Goal: Information Seeking & Learning: Check status

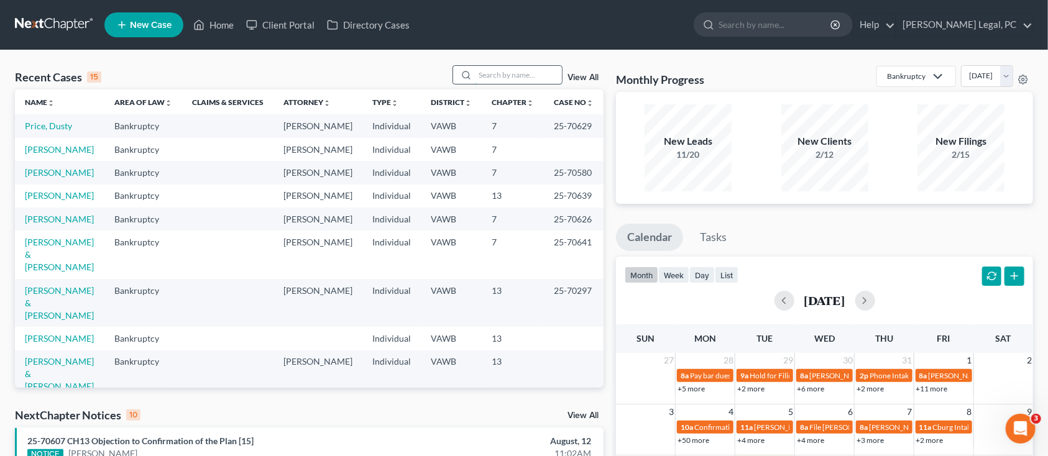
click at [539, 76] on input "search" at bounding box center [518, 75] width 87 height 18
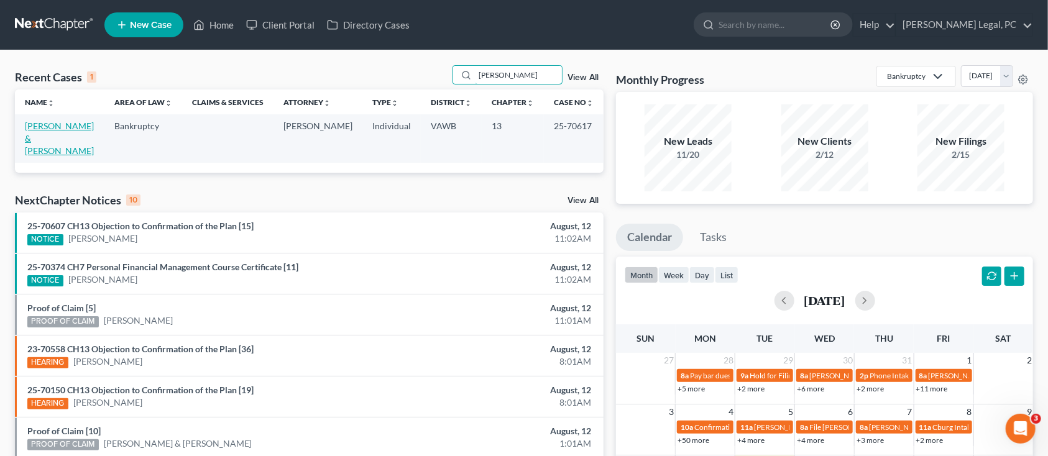
type input "Garnett"
click at [65, 131] on link "[PERSON_NAME] & [PERSON_NAME]" at bounding box center [59, 138] width 69 height 35
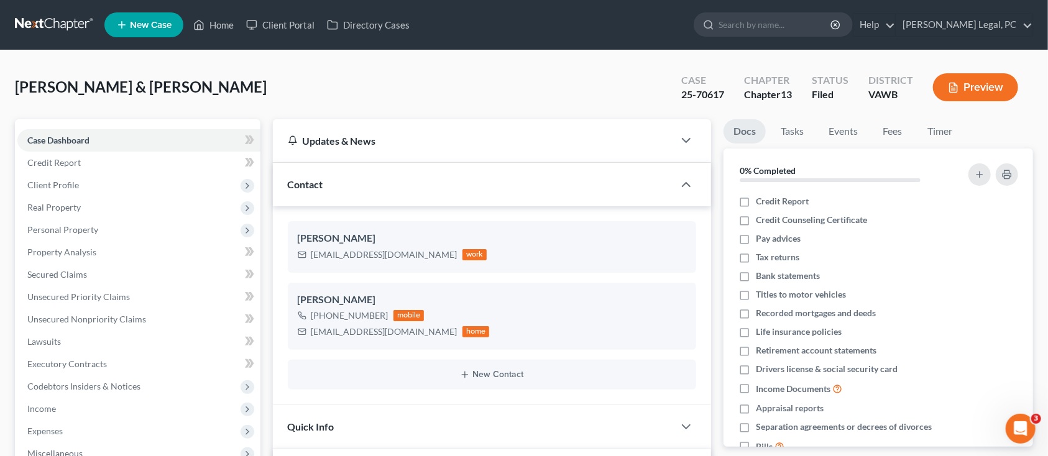
scroll to position [1076, 0]
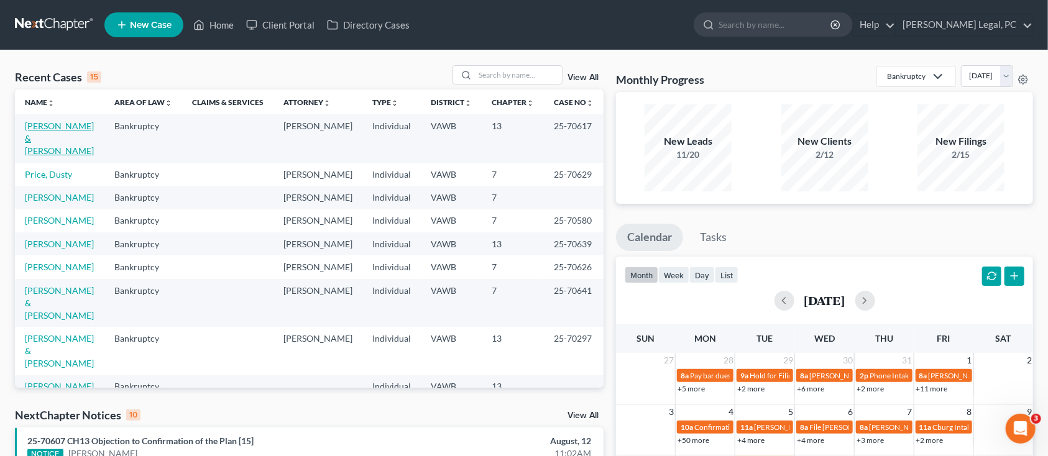
click at [44, 129] on link "[PERSON_NAME] & [PERSON_NAME]" at bounding box center [59, 138] width 69 height 35
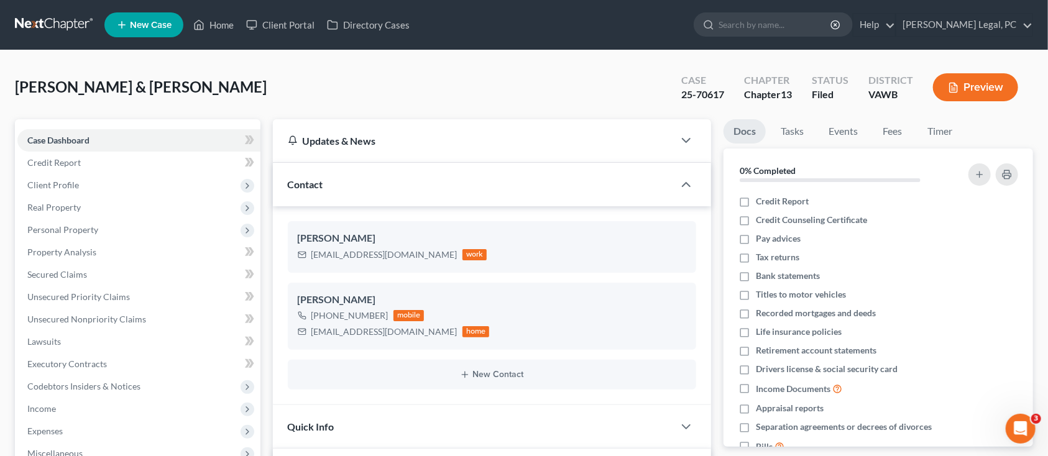
scroll to position [1076, 0]
click at [788, 23] on input "search" at bounding box center [776, 24] width 114 height 23
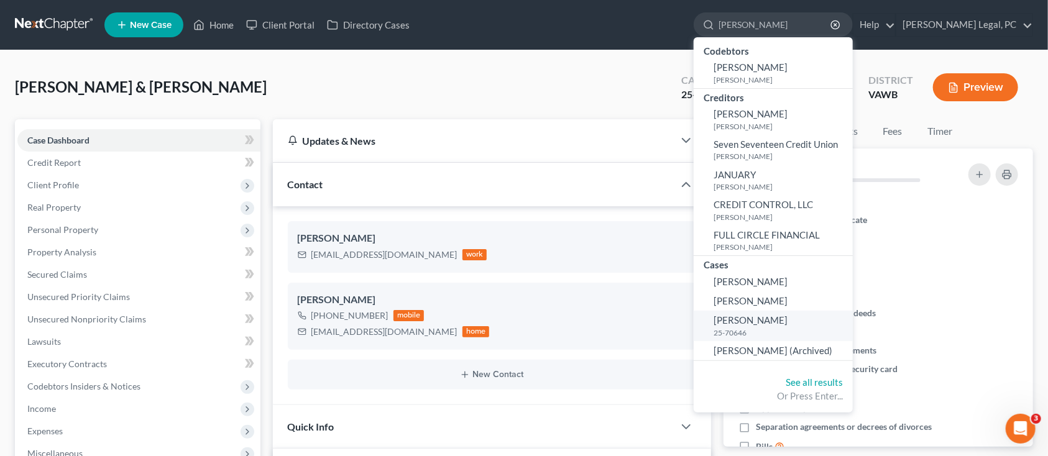
type input "Dalton"
click at [751, 318] on link "Dalton, Caleb 25-70646" at bounding box center [773, 326] width 159 height 30
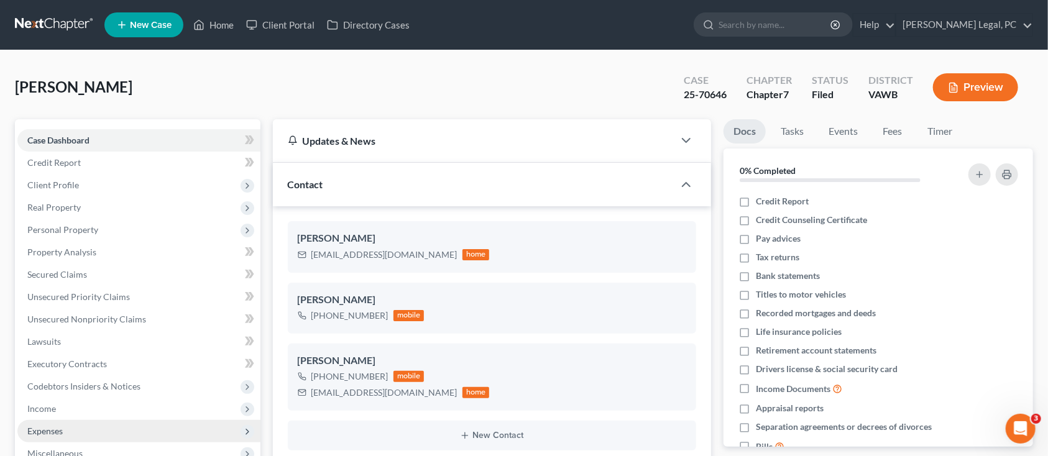
scroll to position [165, 0]
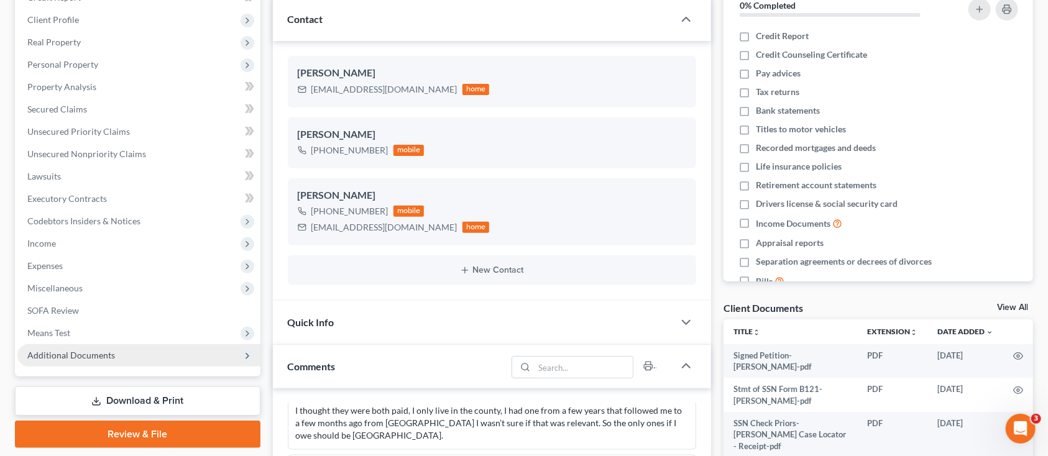
click at [212, 352] on span "Additional Documents" at bounding box center [138, 355] width 243 height 22
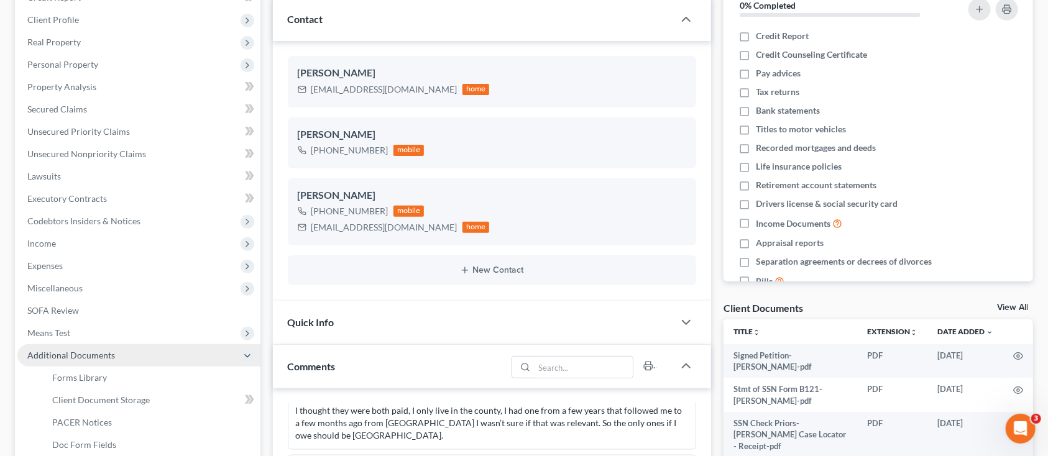
click at [212, 352] on span "Additional Documents" at bounding box center [138, 355] width 243 height 22
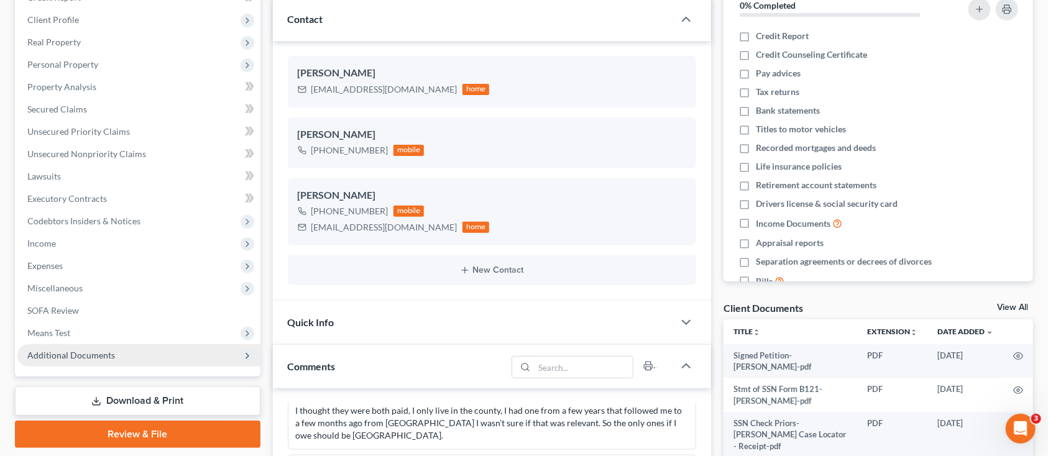
click at [203, 362] on span "Additional Documents" at bounding box center [138, 355] width 243 height 22
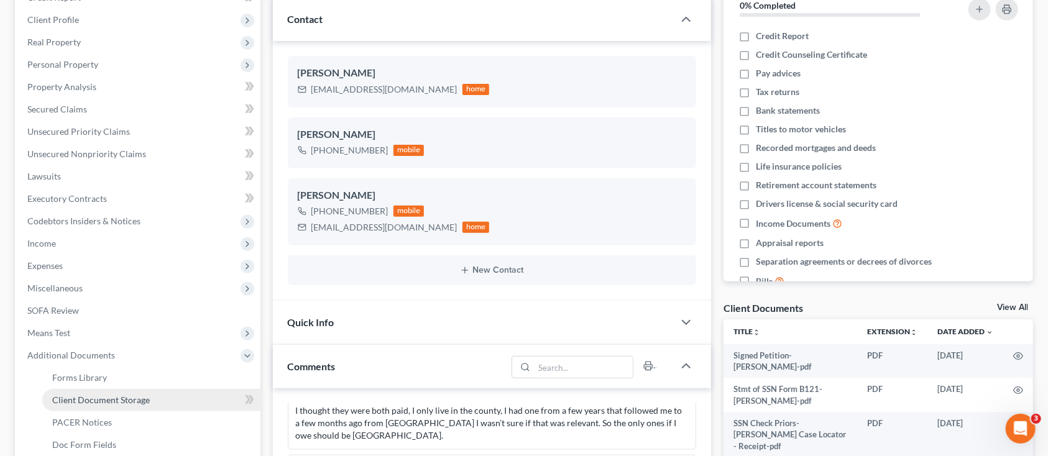
click at [132, 401] on span "Client Document Storage" at bounding box center [101, 400] width 98 height 11
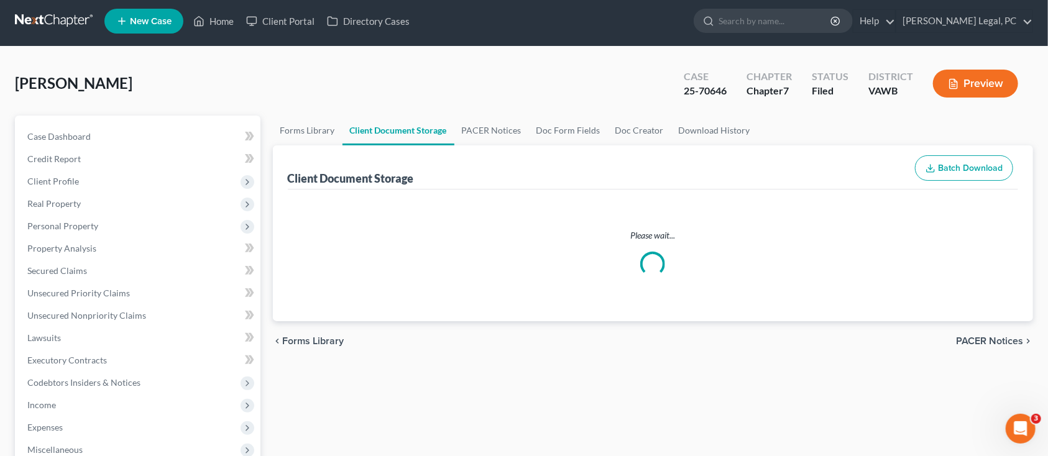
click at [132, 401] on ul "Case Dashboard Payments Invoices Payments Payments Credit Report Client Profile" at bounding box center [138, 394] width 243 height 537
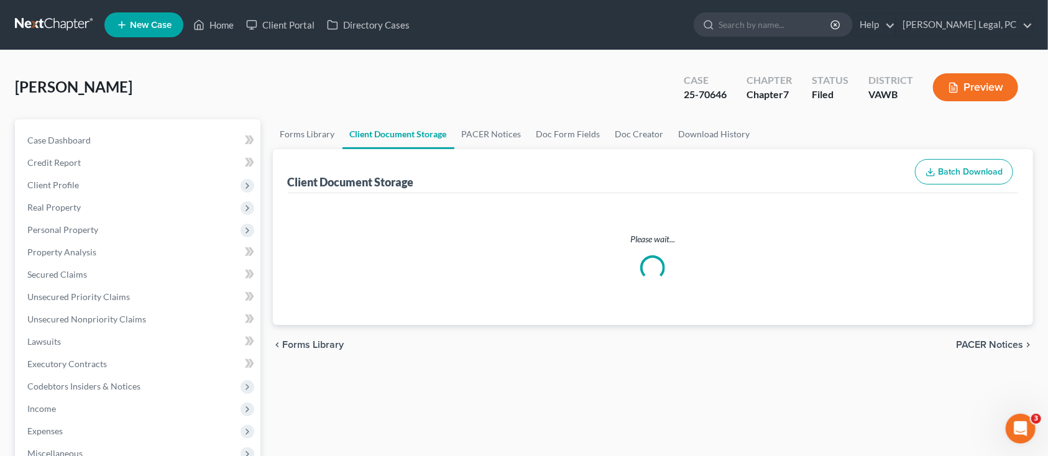
select select "0"
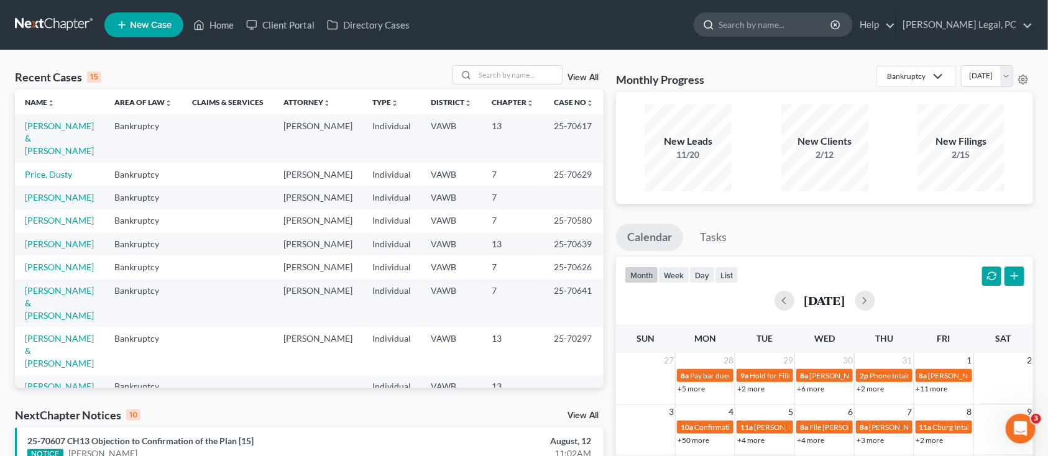
click at [813, 17] on input "search" at bounding box center [776, 24] width 114 height 23
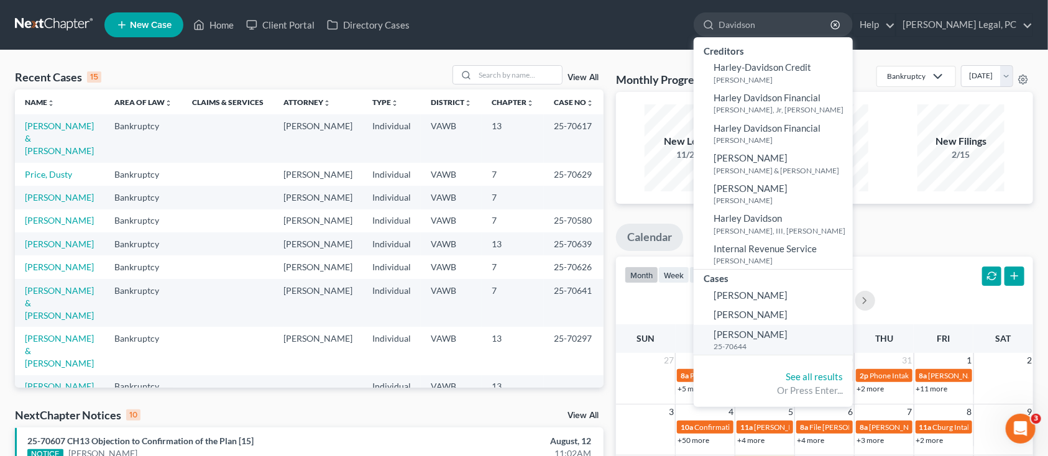
type input "Davidson"
click at [754, 345] on small "25-70644" at bounding box center [782, 346] width 136 height 11
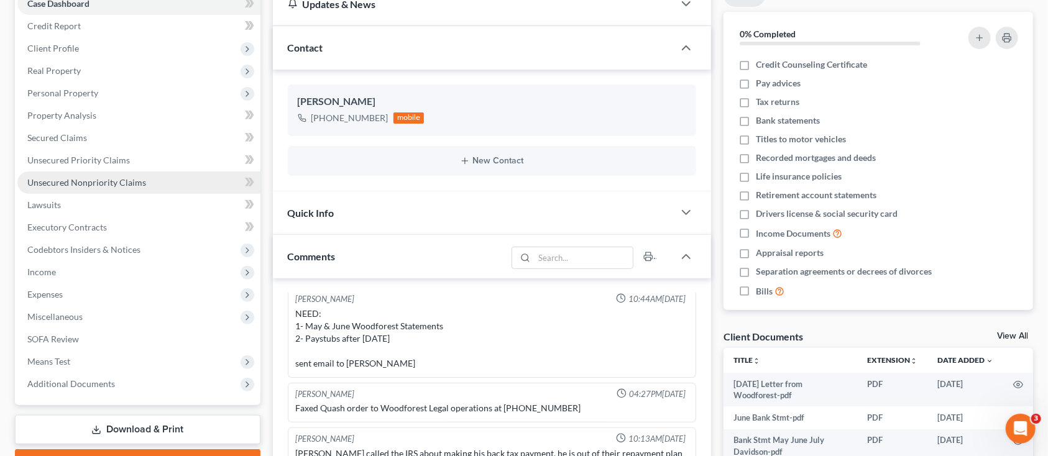
scroll to position [249, 0]
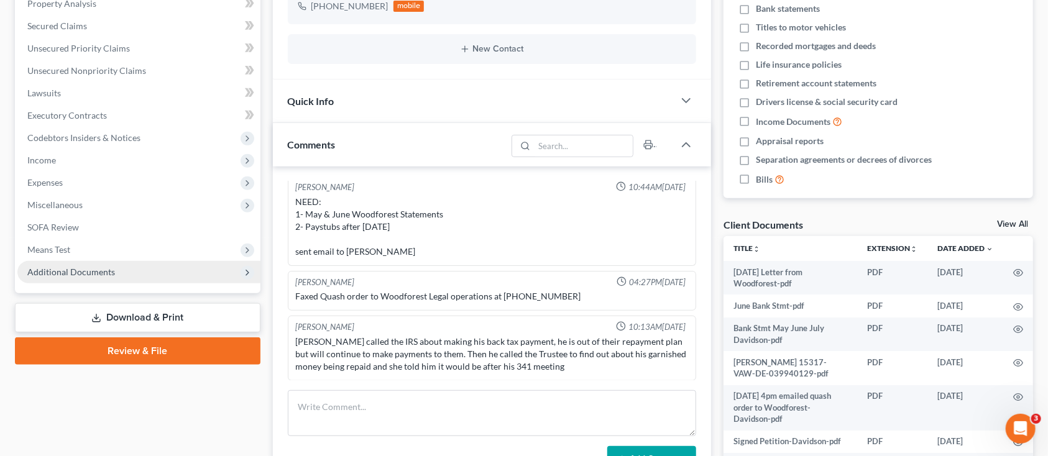
click at [95, 275] on span "Additional Documents" at bounding box center [71, 272] width 88 height 11
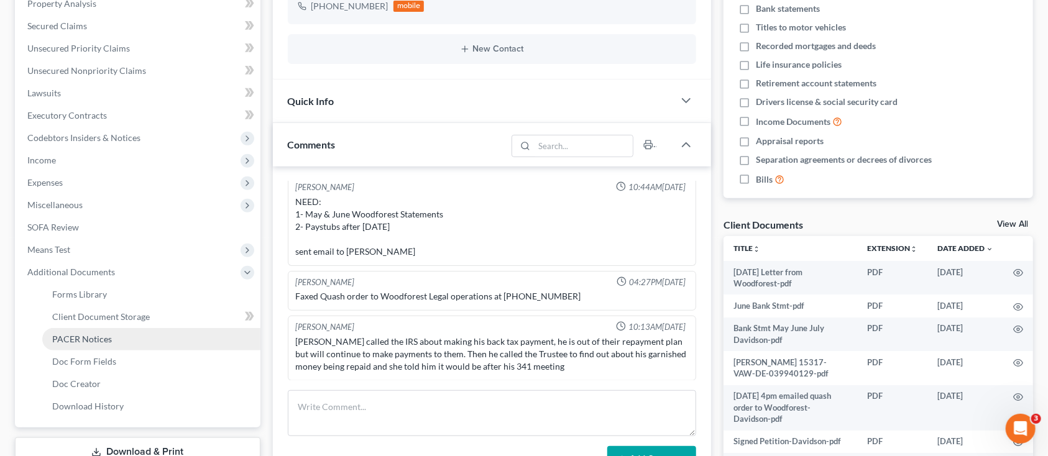
click at [81, 341] on span "PACER Notices" at bounding box center [82, 339] width 60 height 11
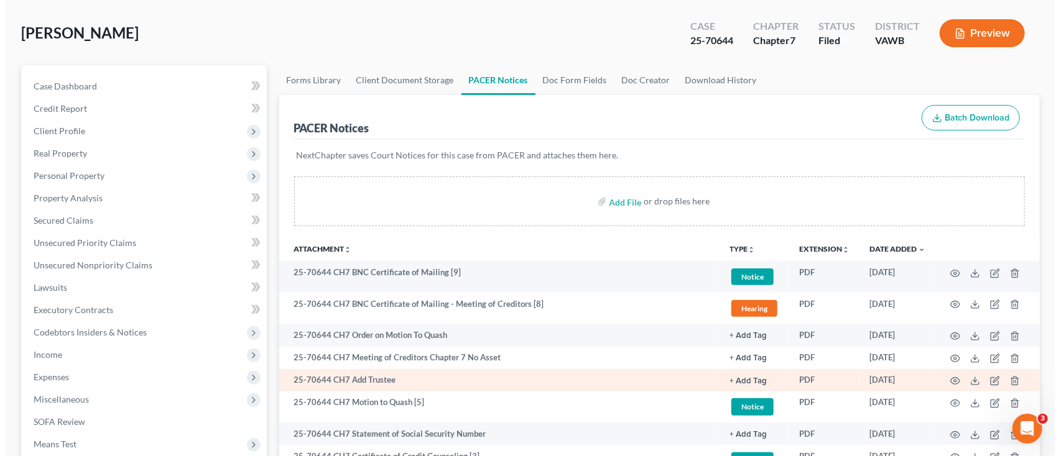
scroll to position [83, 0]
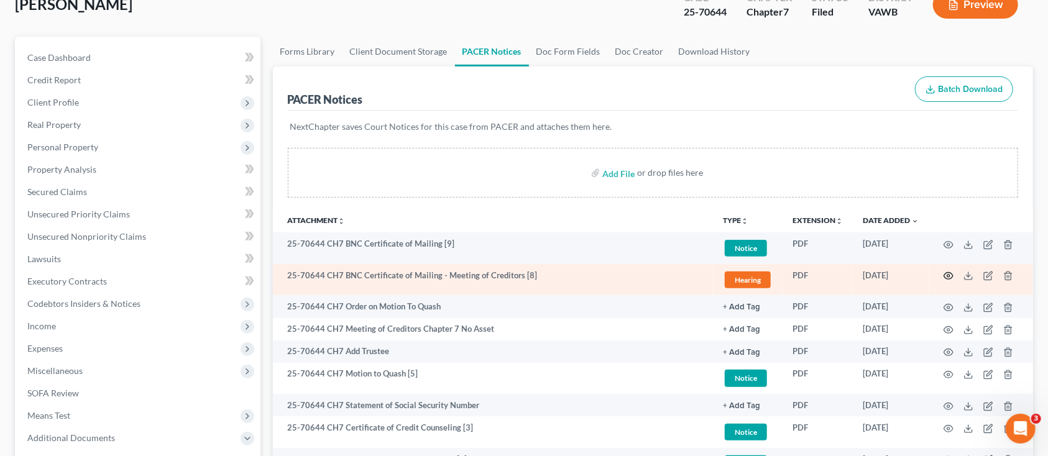
click at [951, 274] on icon "button" at bounding box center [949, 276] width 10 height 10
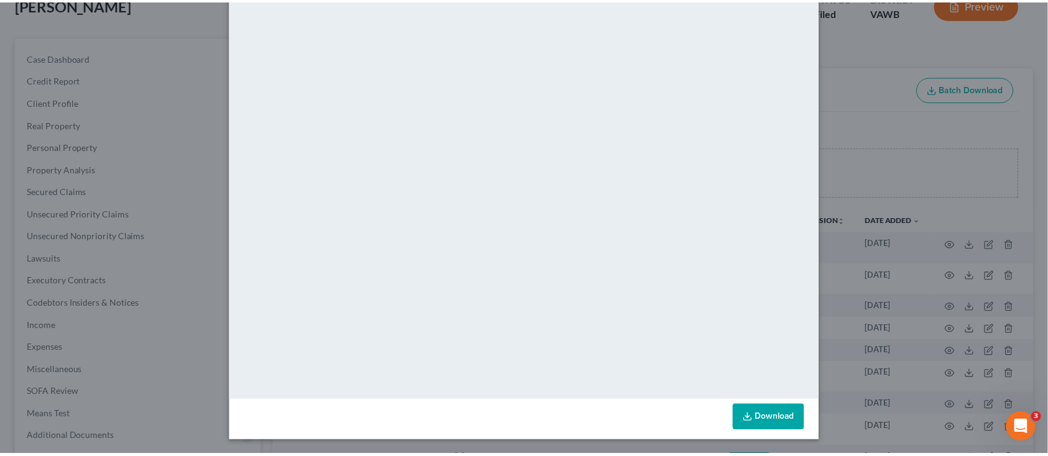
scroll to position [0, 0]
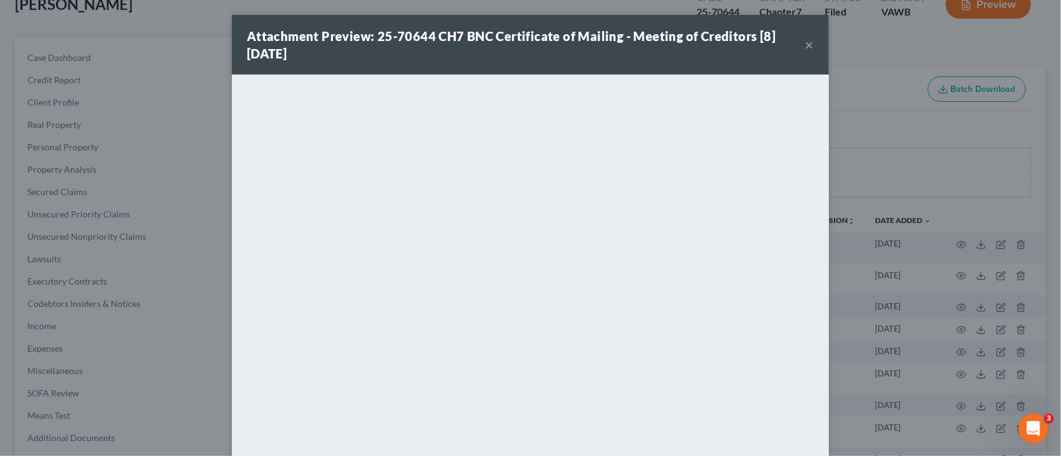
click at [796, 41] on div "Attachment Preview: 25-70644 CH7 BNC Certificate of Mailing - Meeting of Credit…" at bounding box center [526, 44] width 558 height 35
click at [808, 47] on div "Attachment Preview: 25-70644 CH7 BNC Certificate of Mailing - Meeting of Credit…" at bounding box center [530, 45] width 597 height 60
click at [805, 42] on button "×" at bounding box center [809, 44] width 9 height 15
